Goal: Information Seeking & Learning: Learn about a topic

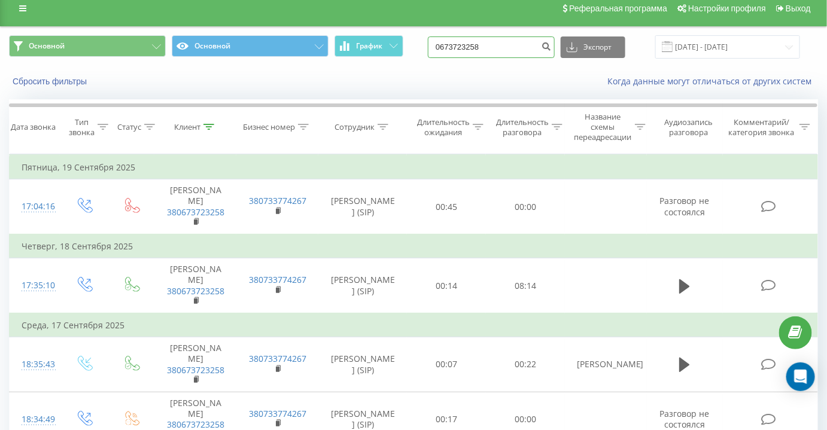
click at [491, 42] on input "0673723258" at bounding box center [491, 47] width 127 height 22
paste input "+48888141664"
drag, startPoint x: 458, startPoint y: 47, endPoint x: 391, endPoint y: 45, distance: 67.0
click at [407, 51] on div "Основной Основной График +48888141664 Экспорт .csv .xls .xlsx 20.06.2025 - 20.0…" at bounding box center [413, 46] width 809 height 23
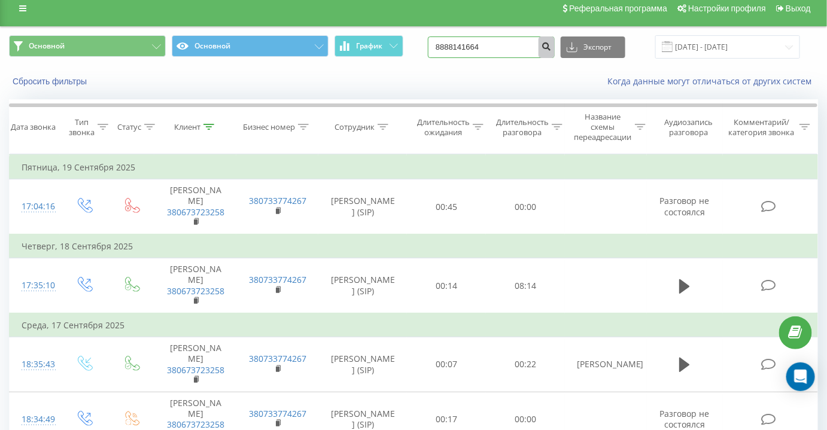
type input "8888141664"
click at [549, 41] on button "submit" at bounding box center [546, 47] width 16 height 22
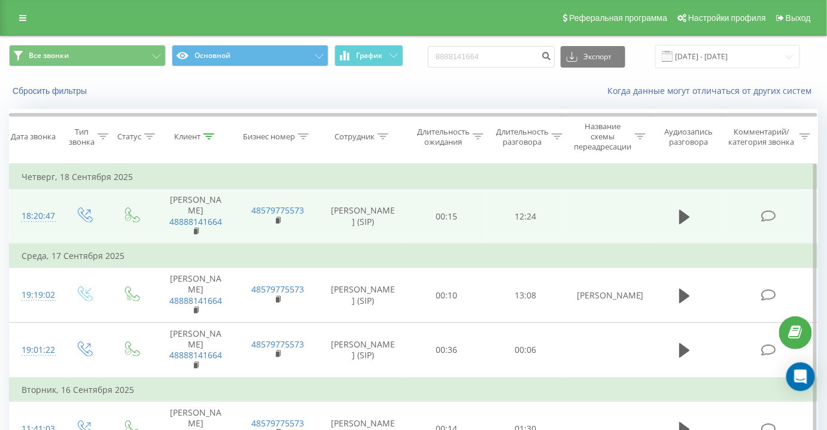
click at [775, 210] on icon at bounding box center [768, 216] width 15 height 13
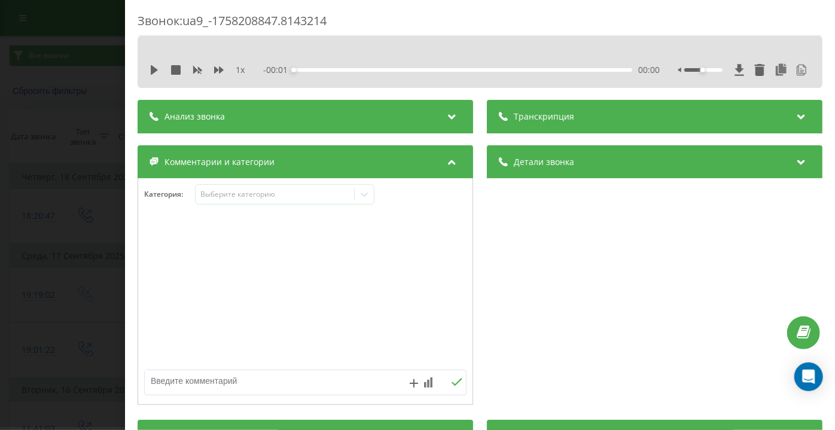
click at [603, 116] on div "Транскрипция" at bounding box center [655, 116] width 336 height 33
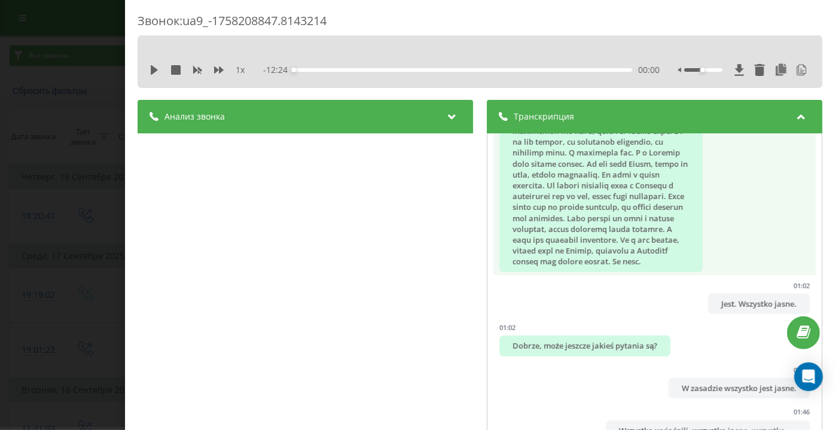
scroll to position [815, 0]
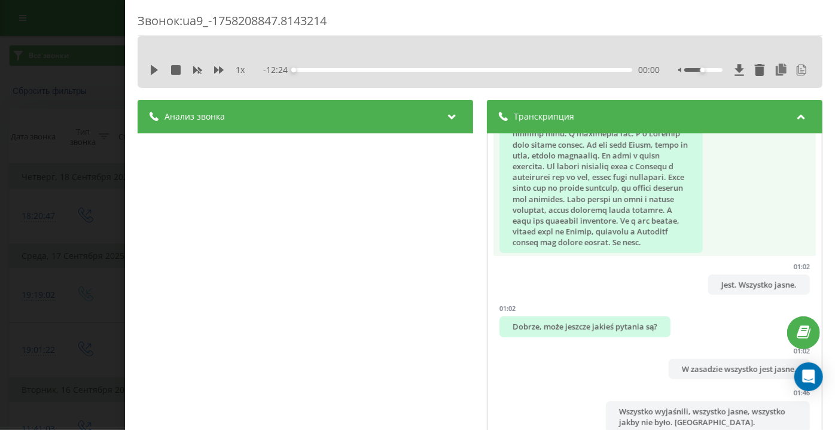
drag, startPoint x: 596, startPoint y: 203, endPoint x: 583, endPoint y: 200, distance: 13.5
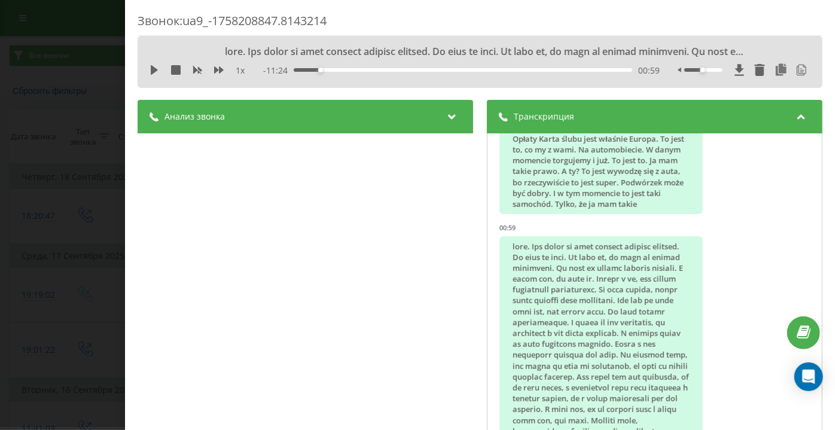
scroll to position [272, 0]
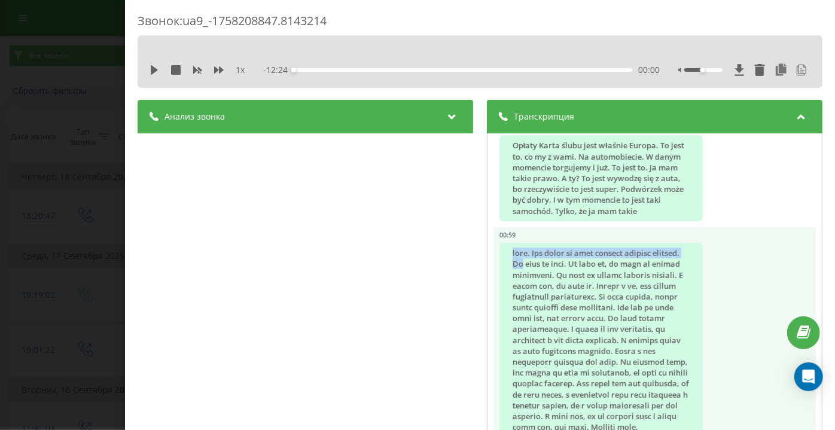
drag, startPoint x: 505, startPoint y: 267, endPoint x: 550, endPoint y: 259, distance: 44.9
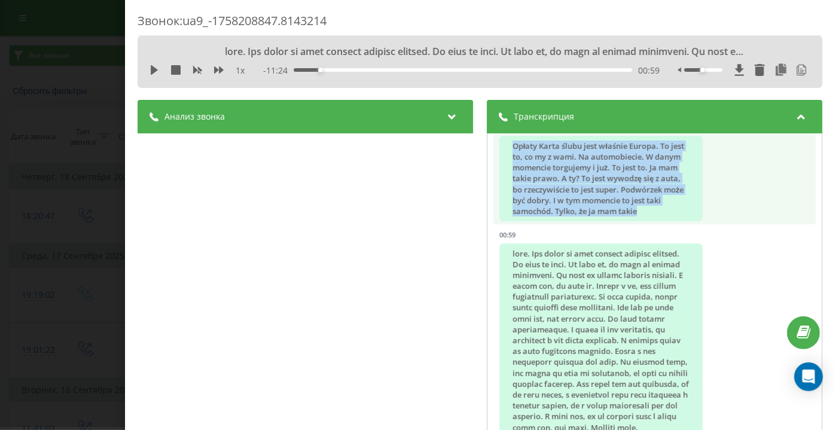
drag, startPoint x: 509, startPoint y: 141, endPoint x: 601, endPoint y: 232, distance: 129.8
click at [601, 221] on div "Opłaty Karta ślubu jest właśnie Europa. To jest to, co my z wami. Na automobiec…" at bounding box center [600, 179] width 203 height 86
copy div "Opłaty Karta ślubu jest właśnie Europa. To jest to, co my z wami. Na automobiec…"
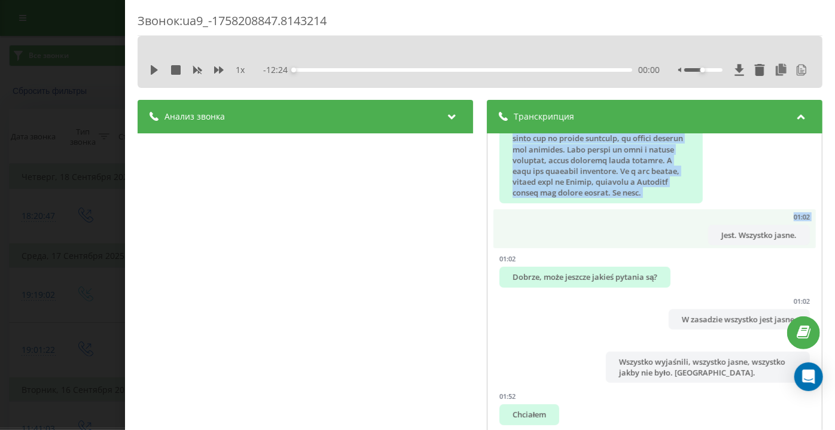
scroll to position [870, 0]
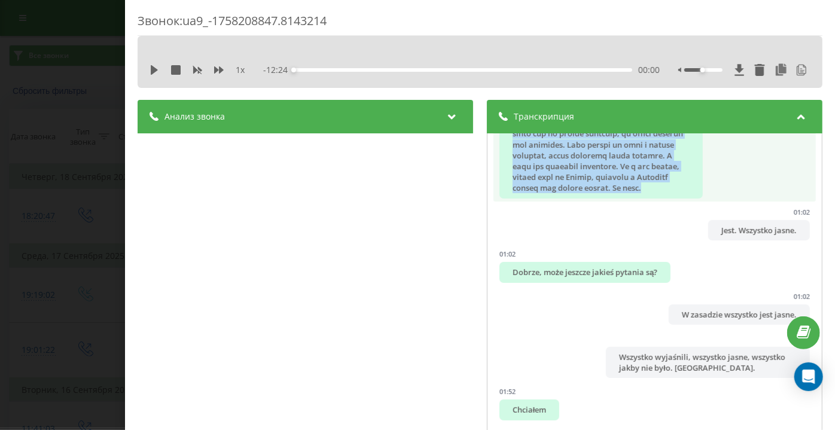
copy div "same. Dla torów to jest pięćset dobrych depozyt. To jest to samo. To jest to, ż…"
drag, startPoint x: 504, startPoint y: 159, endPoint x: 673, endPoint y: 219, distance: 179.5
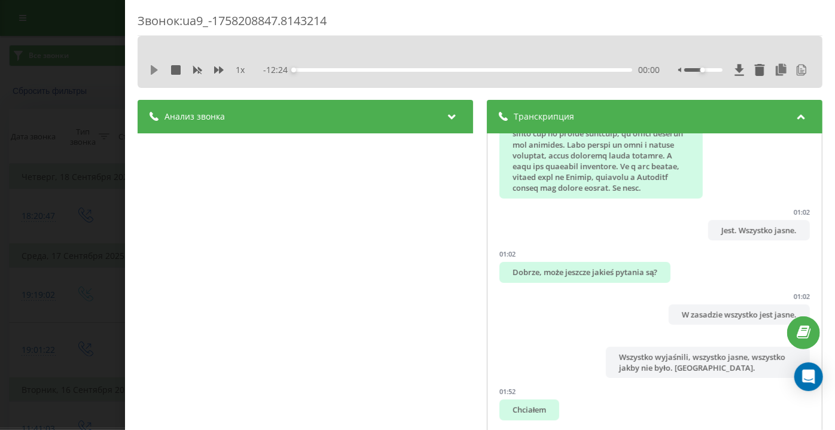
click at [154, 71] on icon at bounding box center [154, 70] width 7 height 10
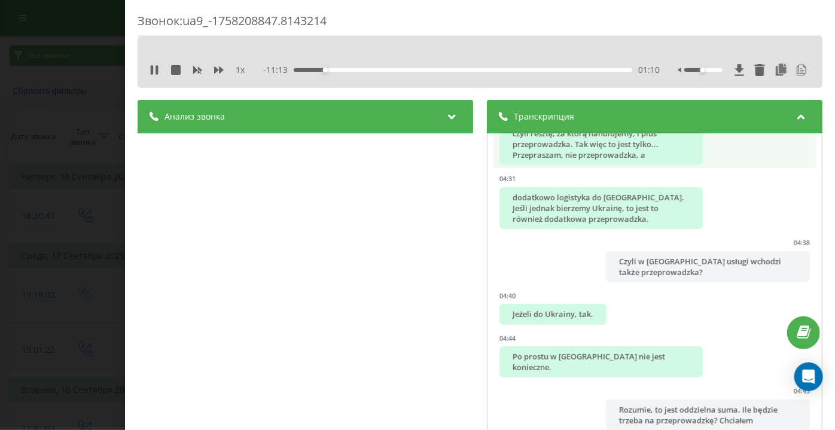
scroll to position [1740, 0]
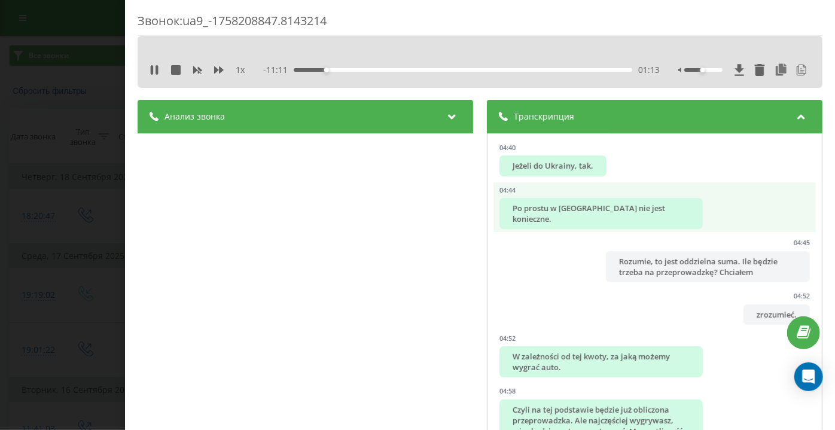
click at [627, 229] on div "Po prostu w Polsce nie jest konieczne." at bounding box center [600, 213] width 203 height 31
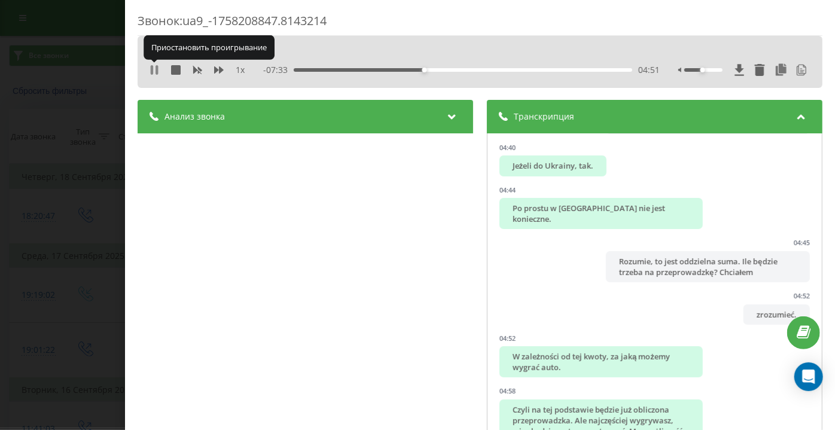
click at [158, 69] on icon at bounding box center [157, 70] width 2 height 10
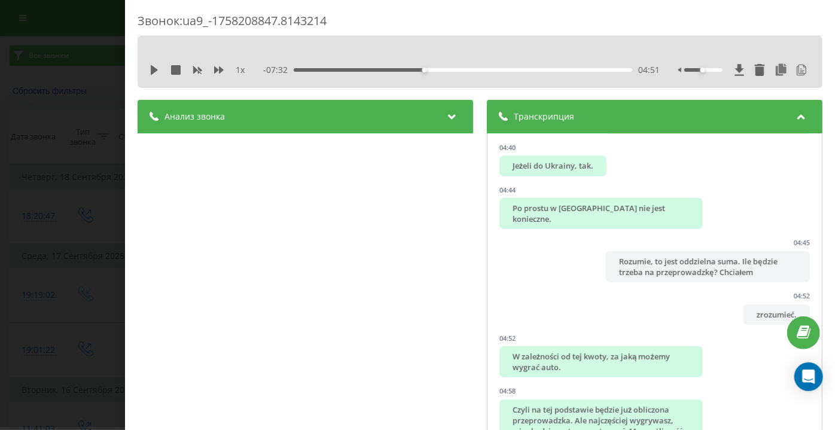
click at [53, 119] on div "Звонок : ua9_-1758208847.8143214 1 x - 07:32 04:51 04:51 Транскрипция 00:00 Alb…" at bounding box center [417, 215] width 835 height 430
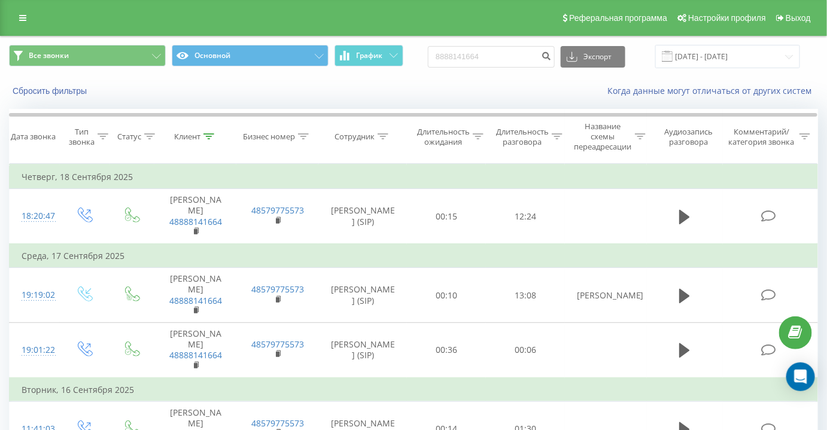
drag, startPoint x: 528, startPoint y: 95, endPoint x: 522, endPoint y: 78, distance: 18.3
click at [528, 95] on div "Когда данные могут отличаться от других систем" at bounding box center [568, 91] width 516 height 12
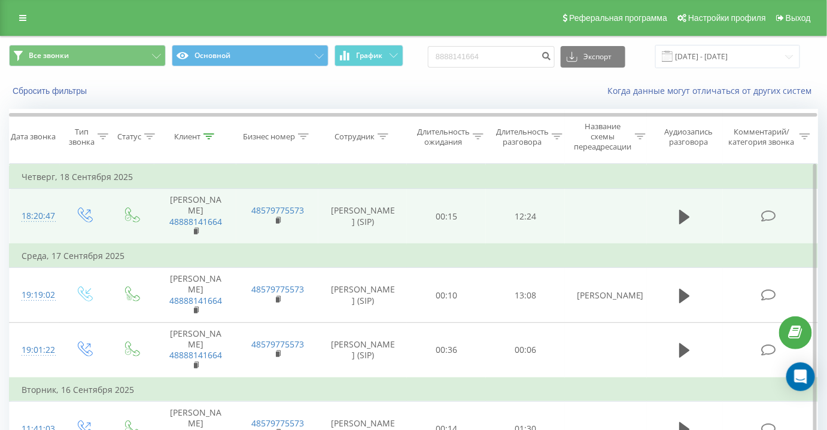
click at [766, 210] on icon at bounding box center [768, 216] width 15 height 13
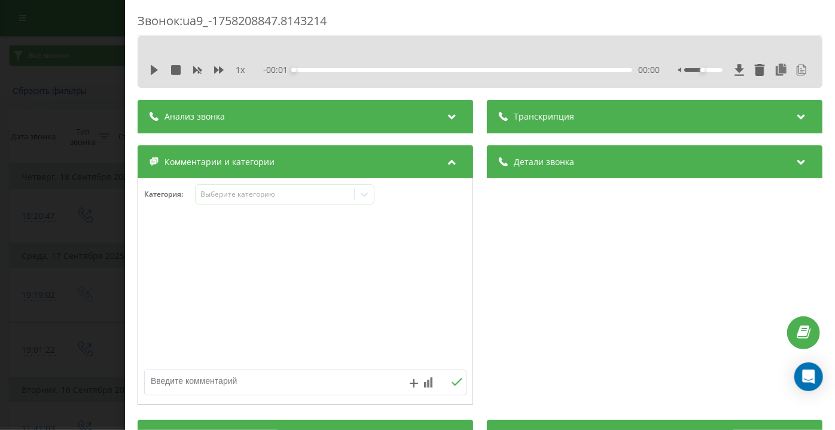
click at [105, 231] on div "Звонок : ua9_-1758208847.8143214 1 x - 00:01 00:00 00:00 Транскрипция Для анали…" at bounding box center [417, 215] width 835 height 430
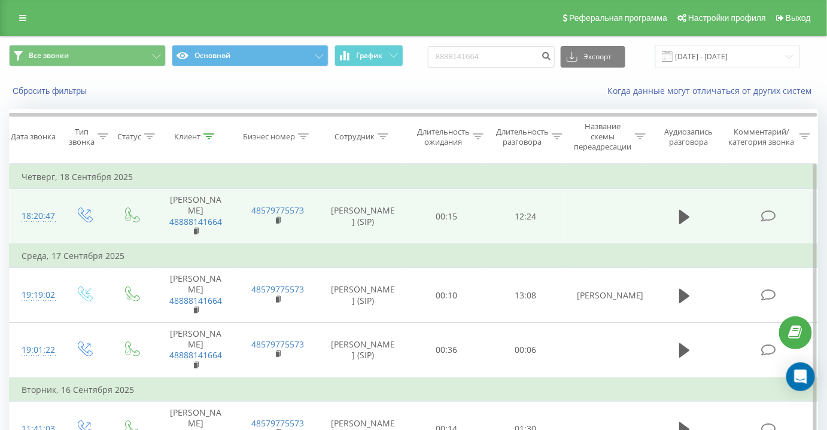
click at [775, 210] on icon at bounding box center [768, 216] width 15 height 13
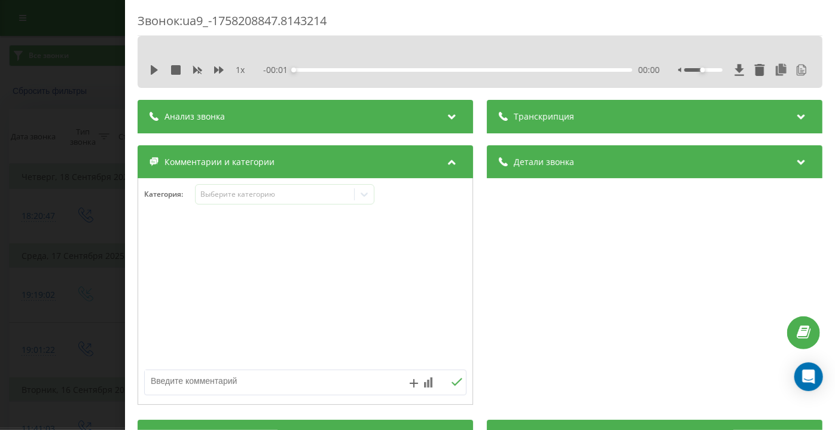
click at [568, 64] on div "- 00:01 00:00 00:00" at bounding box center [462, 70] width 397 height 12
click at [561, 112] on span "Транскрипция" at bounding box center [544, 117] width 60 height 12
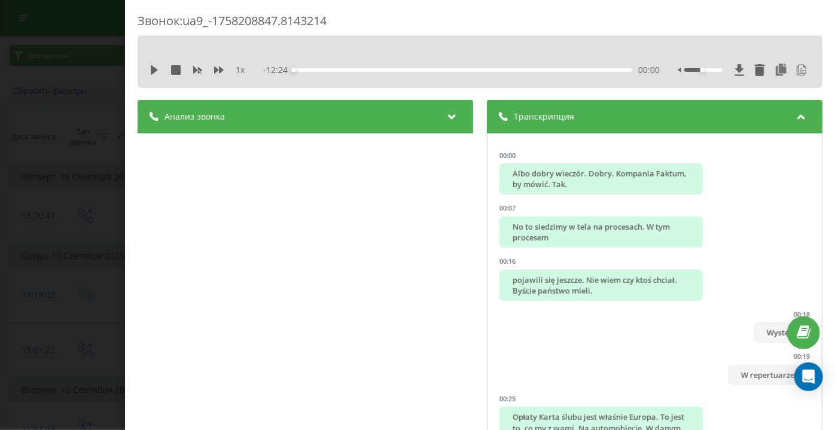
click at [449, 119] on icon at bounding box center [452, 115] width 14 height 12
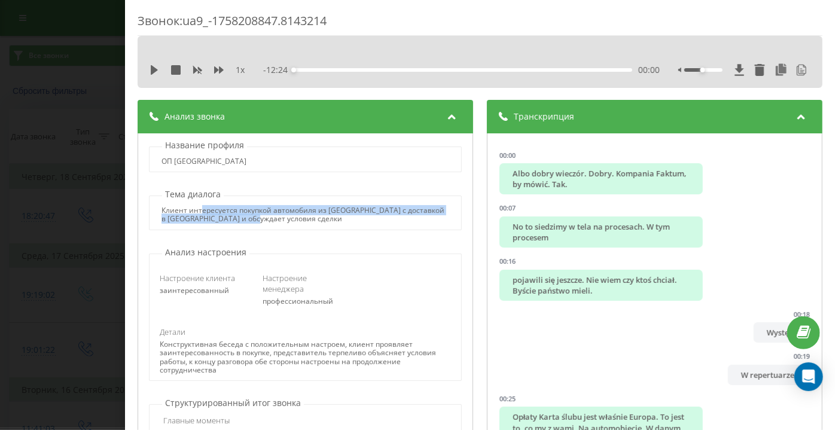
drag, startPoint x: 199, startPoint y: 212, endPoint x: 258, endPoint y: 223, distance: 59.6
click at [258, 223] on div "Клиент интересуется покупкой автомобиля из Европы с доставкой в Украину и обсуж…" at bounding box center [305, 214] width 288 height 17
click at [123, 264] on div "Звонок : ua9_-1758208847.8143214 1 x - 12:24 00:00 00:00 Транскрипция 00:00 Alb…" at bounding box center [417, 215] width 835 height 430
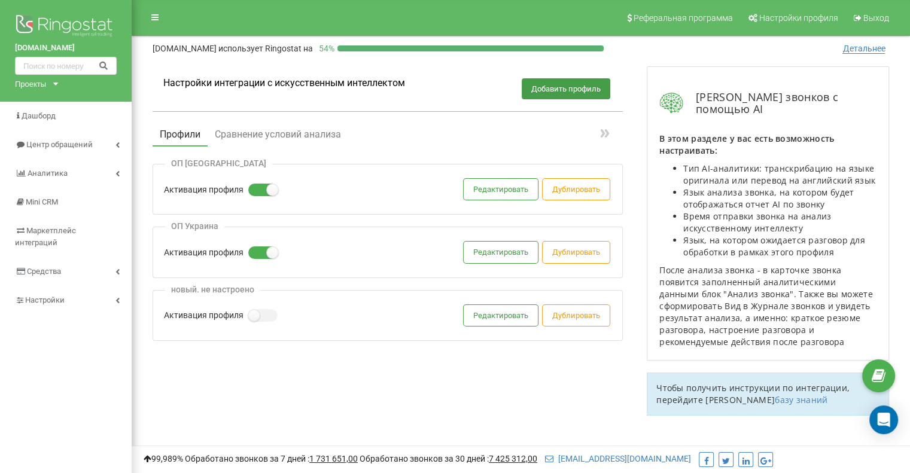
click at [621, 382] on div "Настройки интеграции с искусственным интеллектом Добавить профиль Профили Сравн…" at bounding box center [521, 254] width 760 height 401
click at [507, 190] on button "Редактировать" at bounding box center [501, 189] width 74 height 21
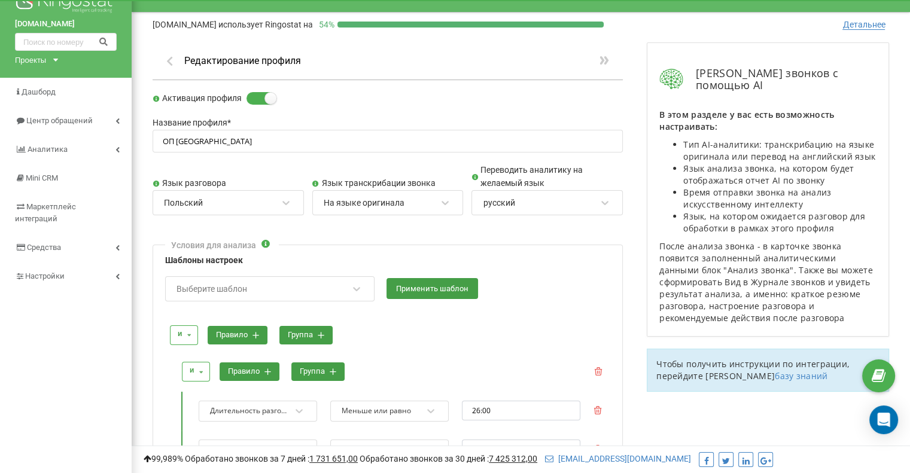
scroll to position [299, 0]
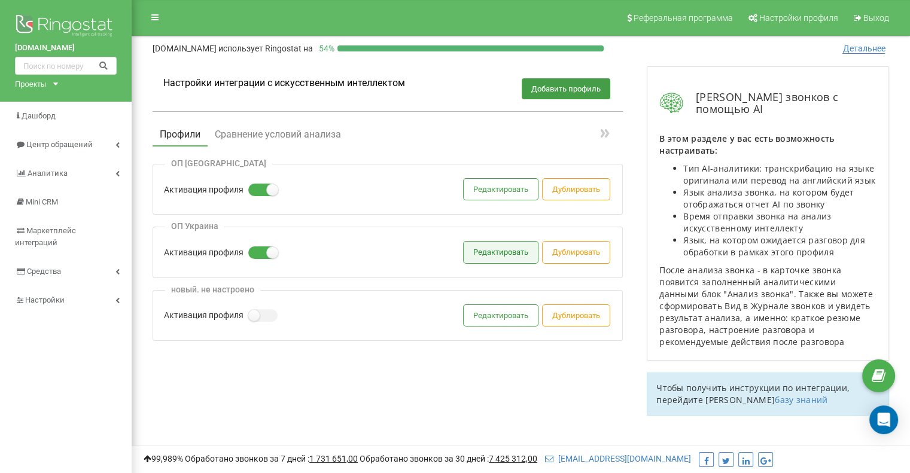
click at [500, 255] on button "Редактировать" at bounding box center [501, 252] width 74 height 21
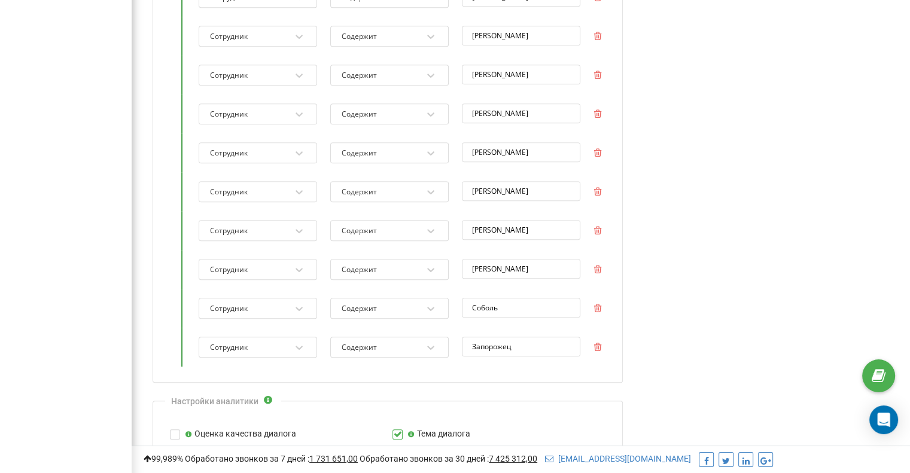
scroll to position [718, 0]
